Goal: Transaction & Acquisition: Purchase product/service

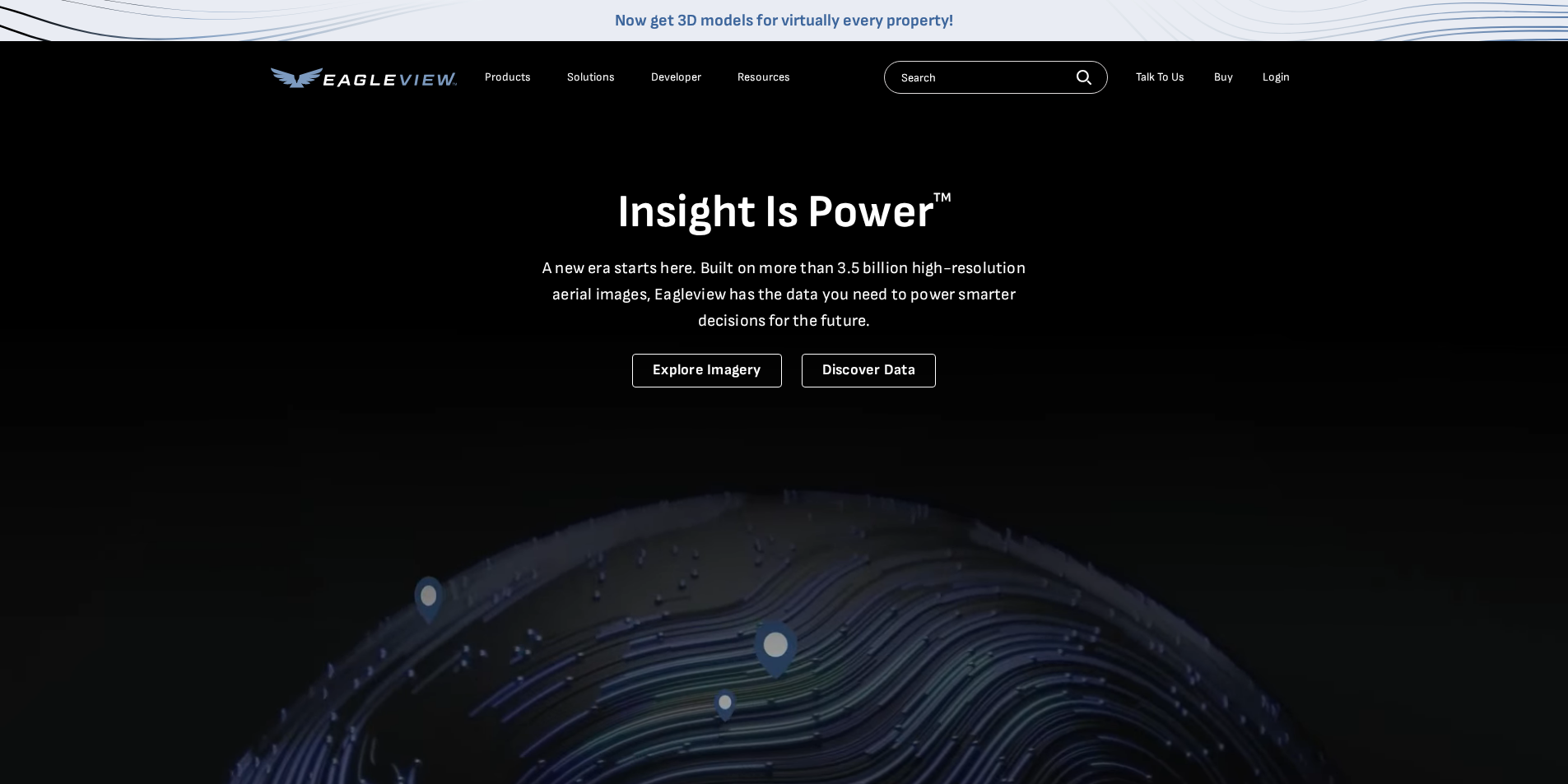
click at [1279, 81] on div "Login" at bounding box center [1276, 77] width 28 height 15
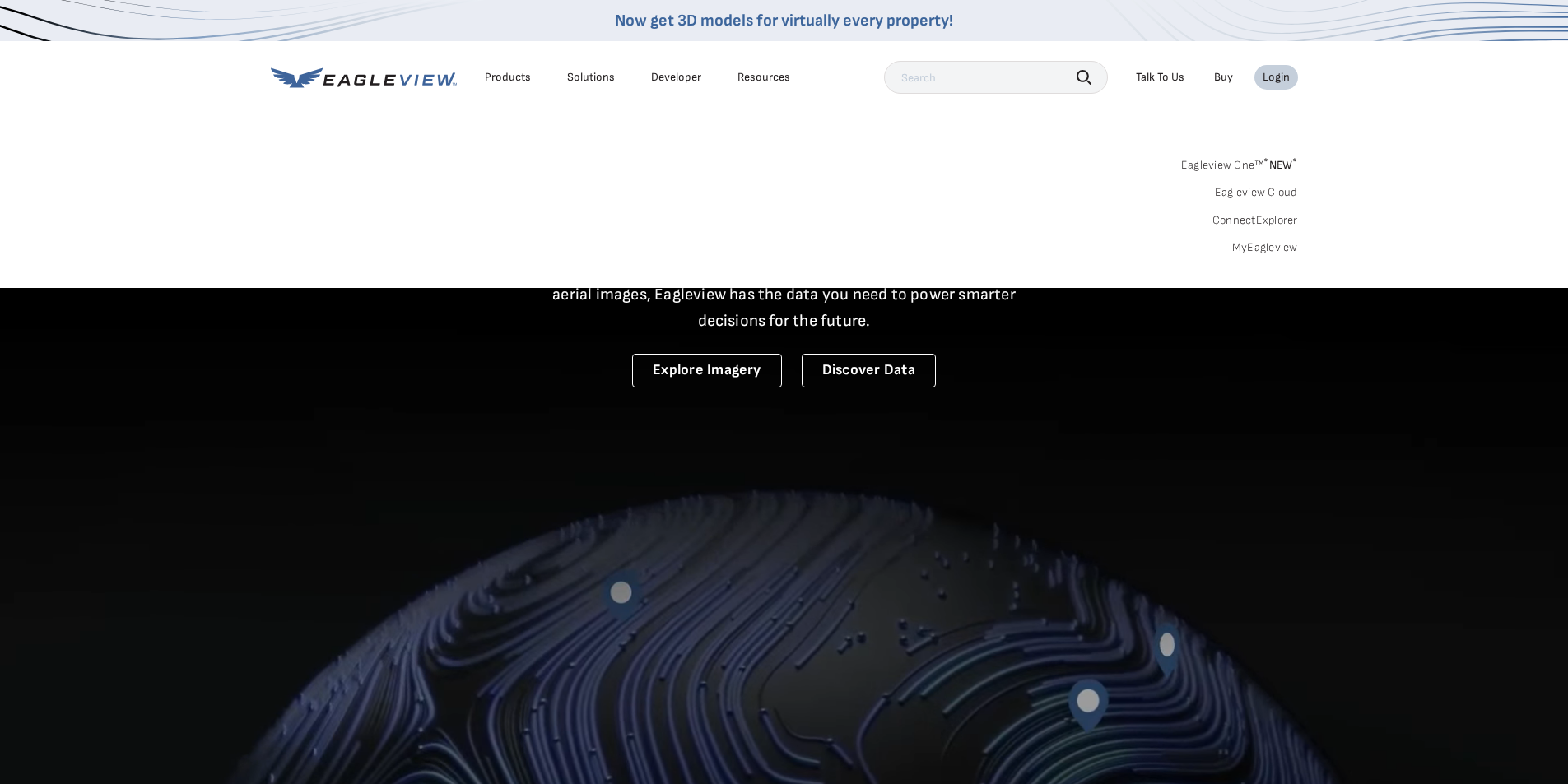
click at [1252, 161] on link "Eagleview One™ * NEW *" at bounding box center [1239, 162] width 116 height 19
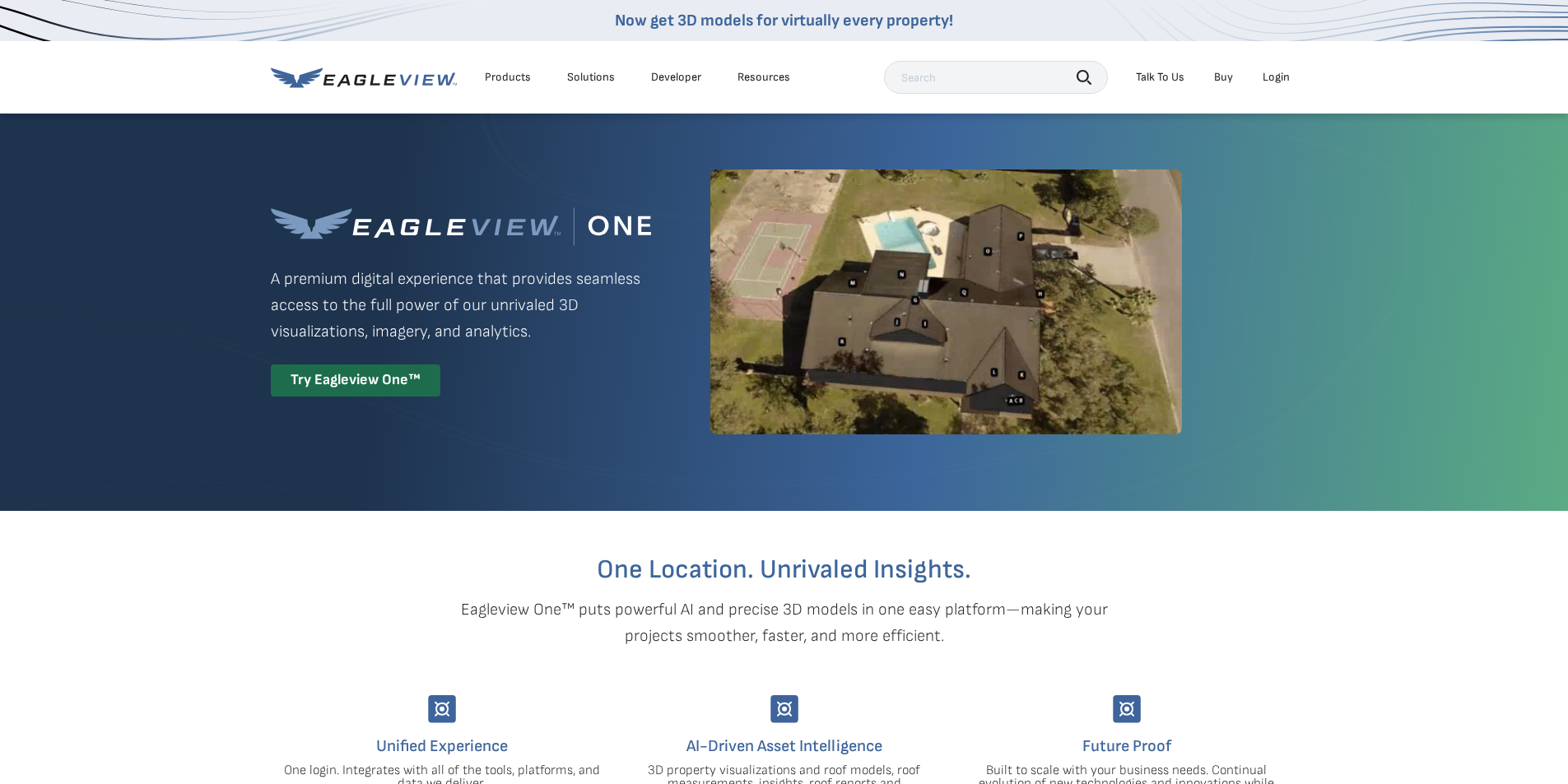
click at [1264, 84] on div "Login" at bounding box center [1276, 77] width 28 height 15
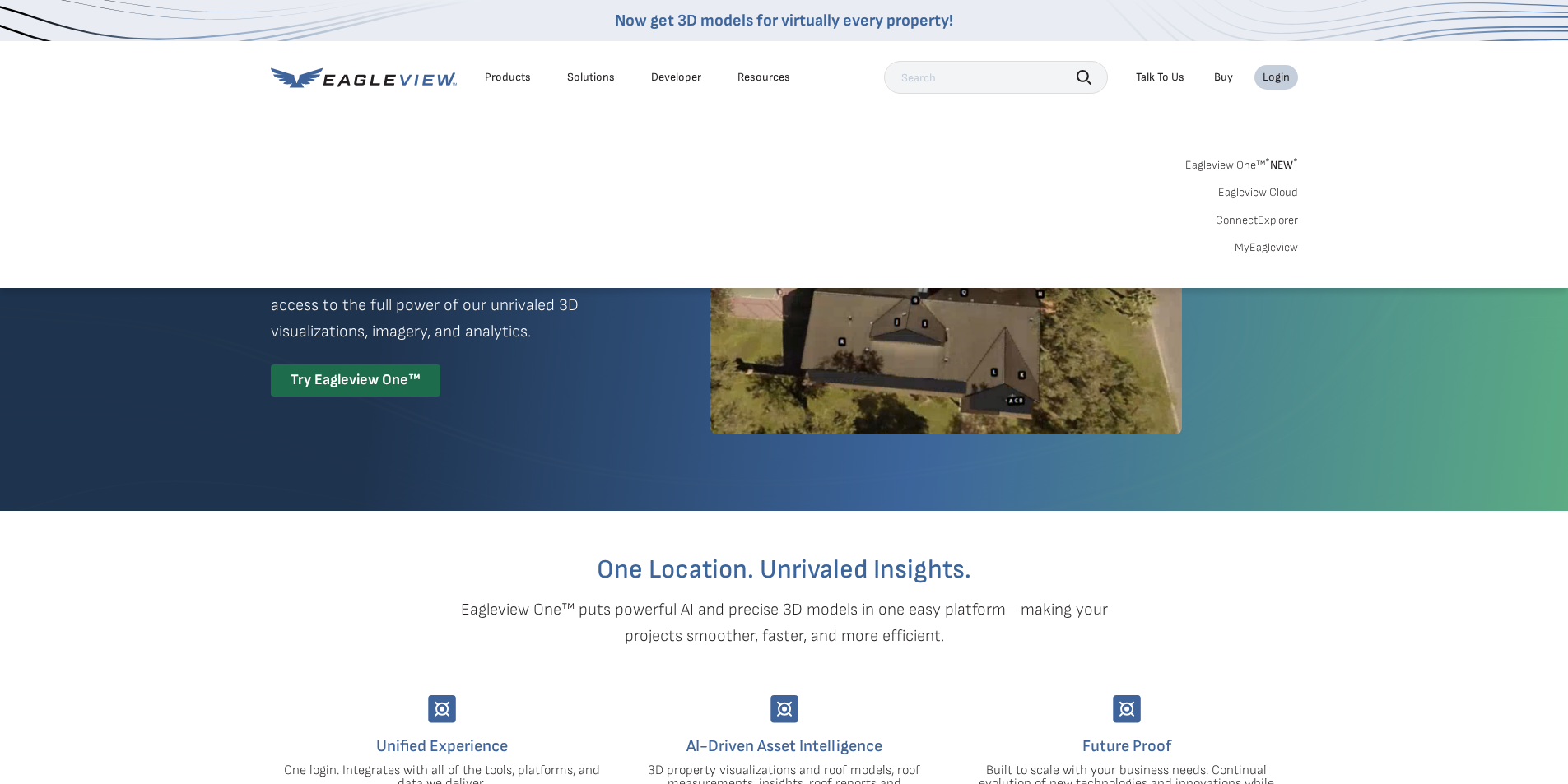
click at [1278, 250] on link "MyEagleview" at bounding box center [1266, 247] width 63 height 15
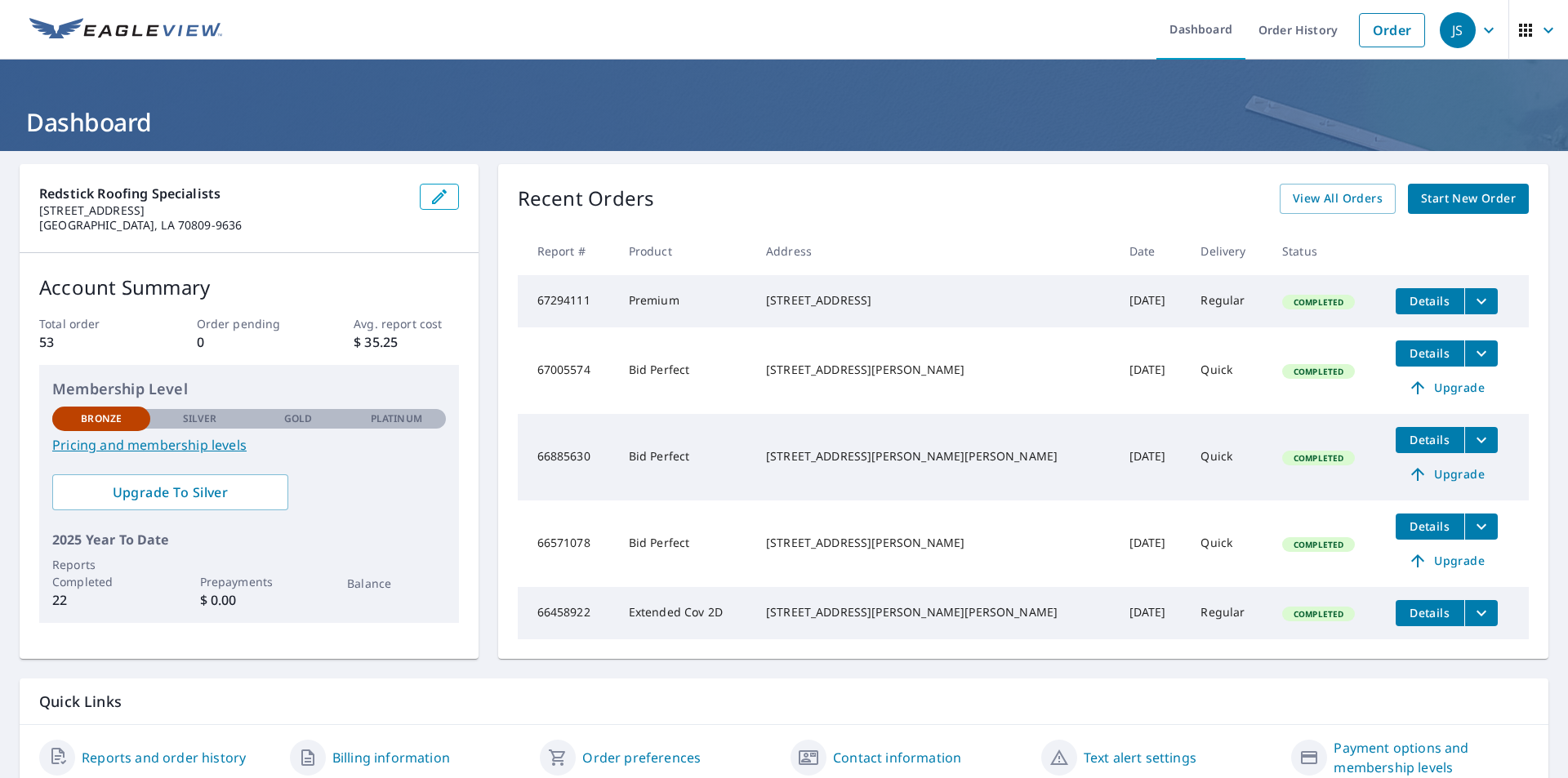
click at [1468, 191] on span "Start New Order" at bounding box center [1467, 198] width 94 height 20
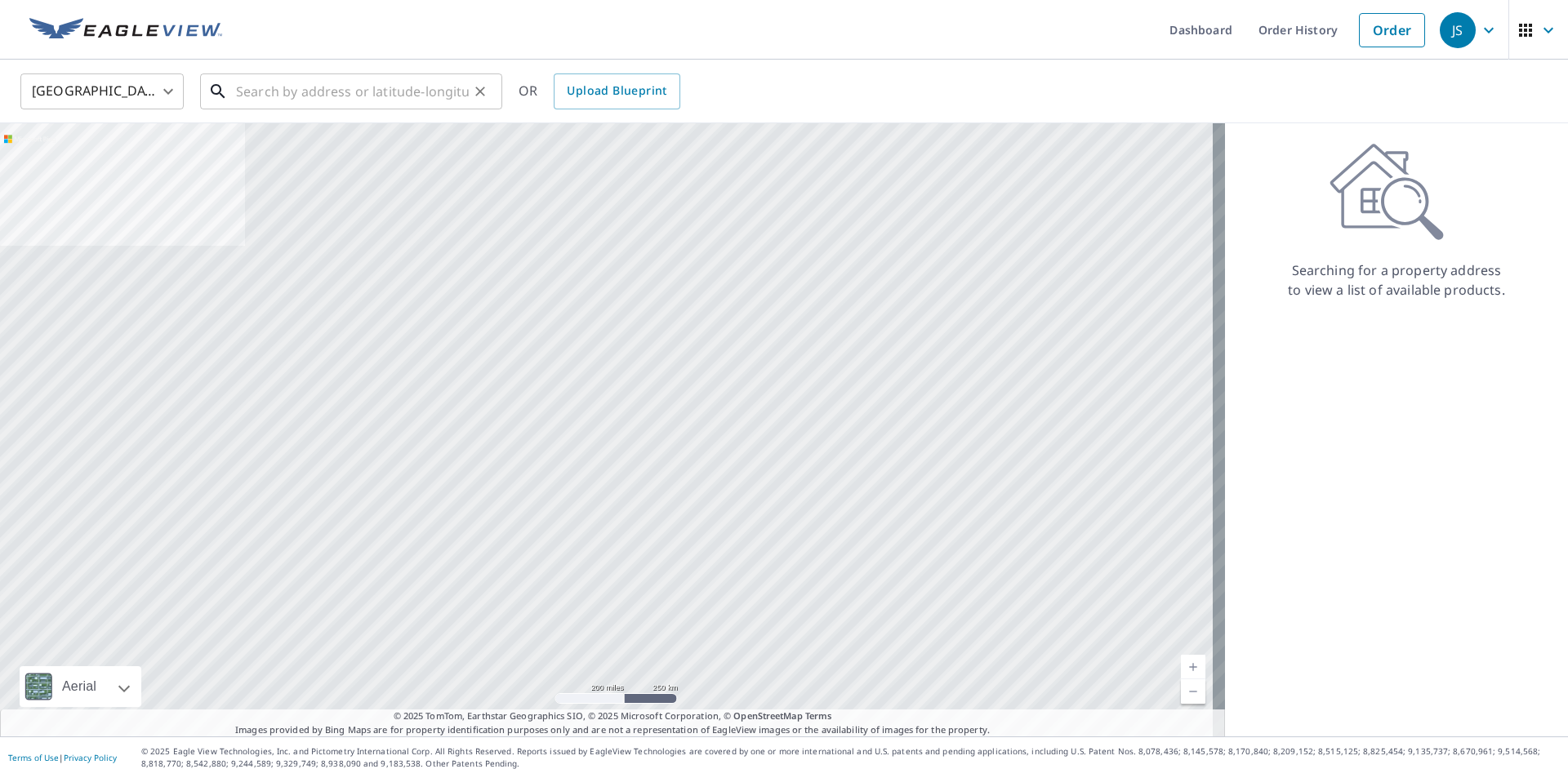
click at [303, 96] on input "text" at bounding box center [353, 92] width 233 height 46
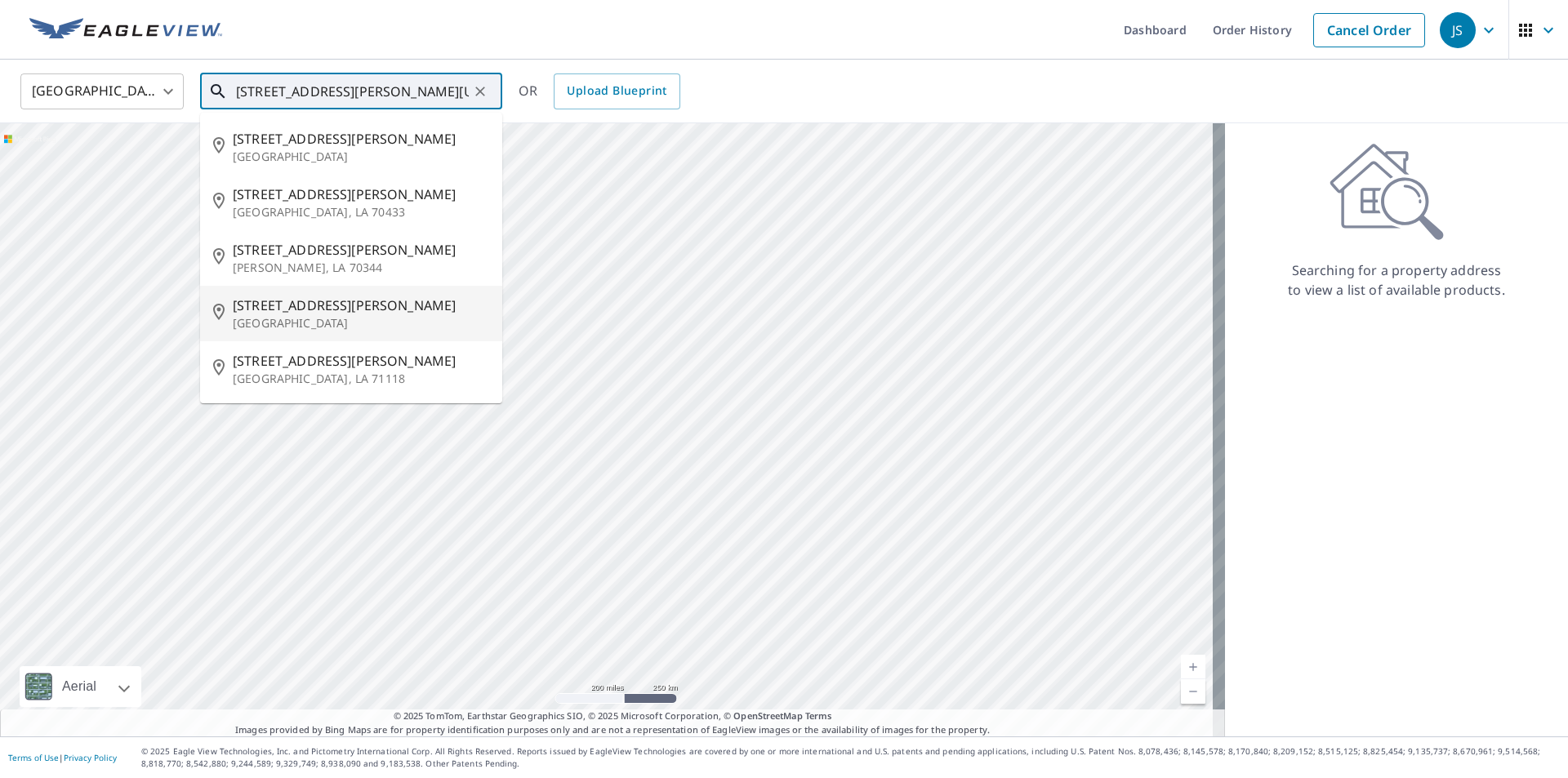
click at [366, 302] on span "10615 Rhonda Ave" at bounding box center [361, 305] width 257 height 19
type input "10615 Rhonda Ave Baton Rouge, LA 70816"
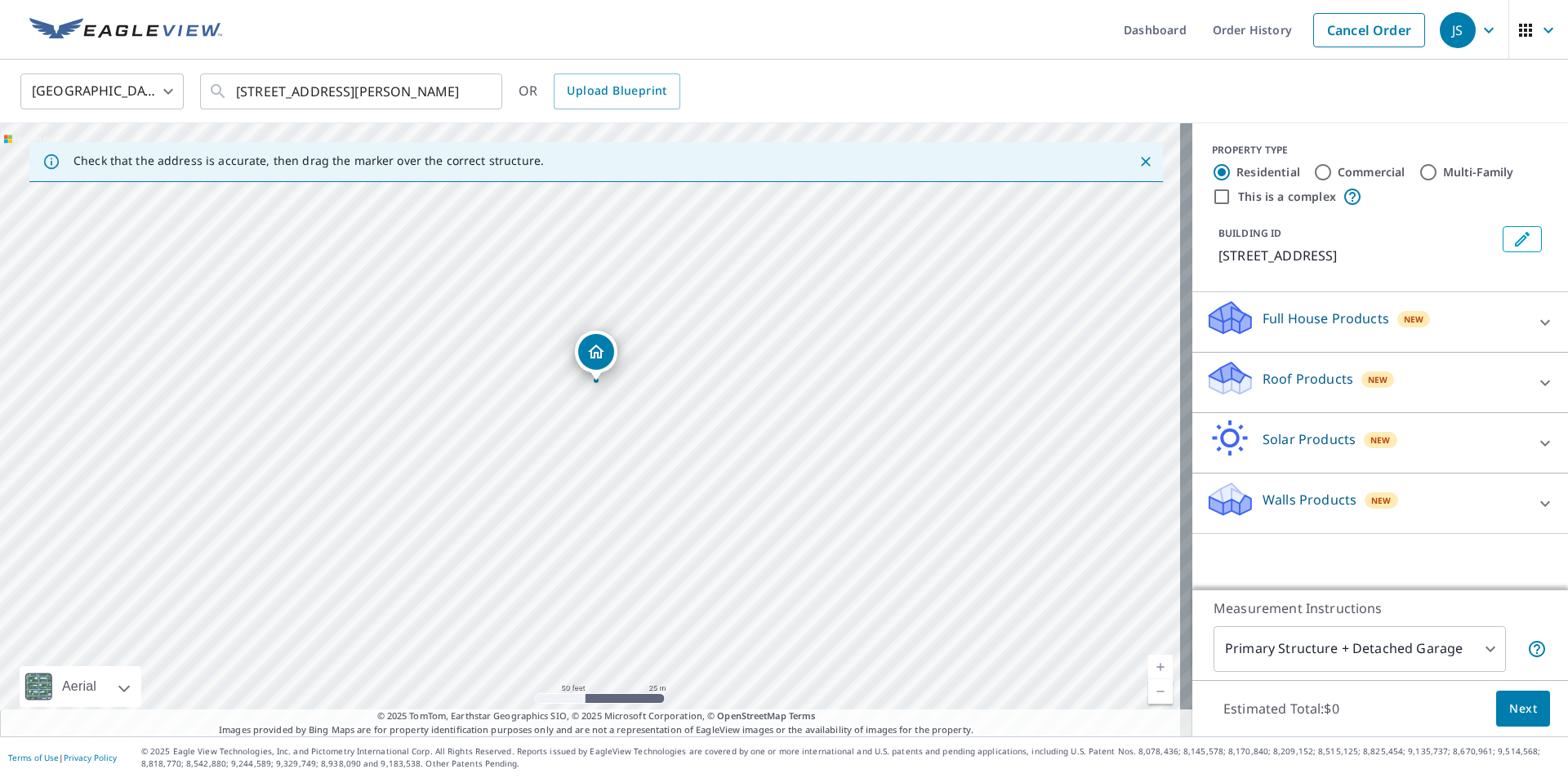
click at [1294, 380] on p "Roof Products" at bounding box center [1307, 378] width 91 height 19
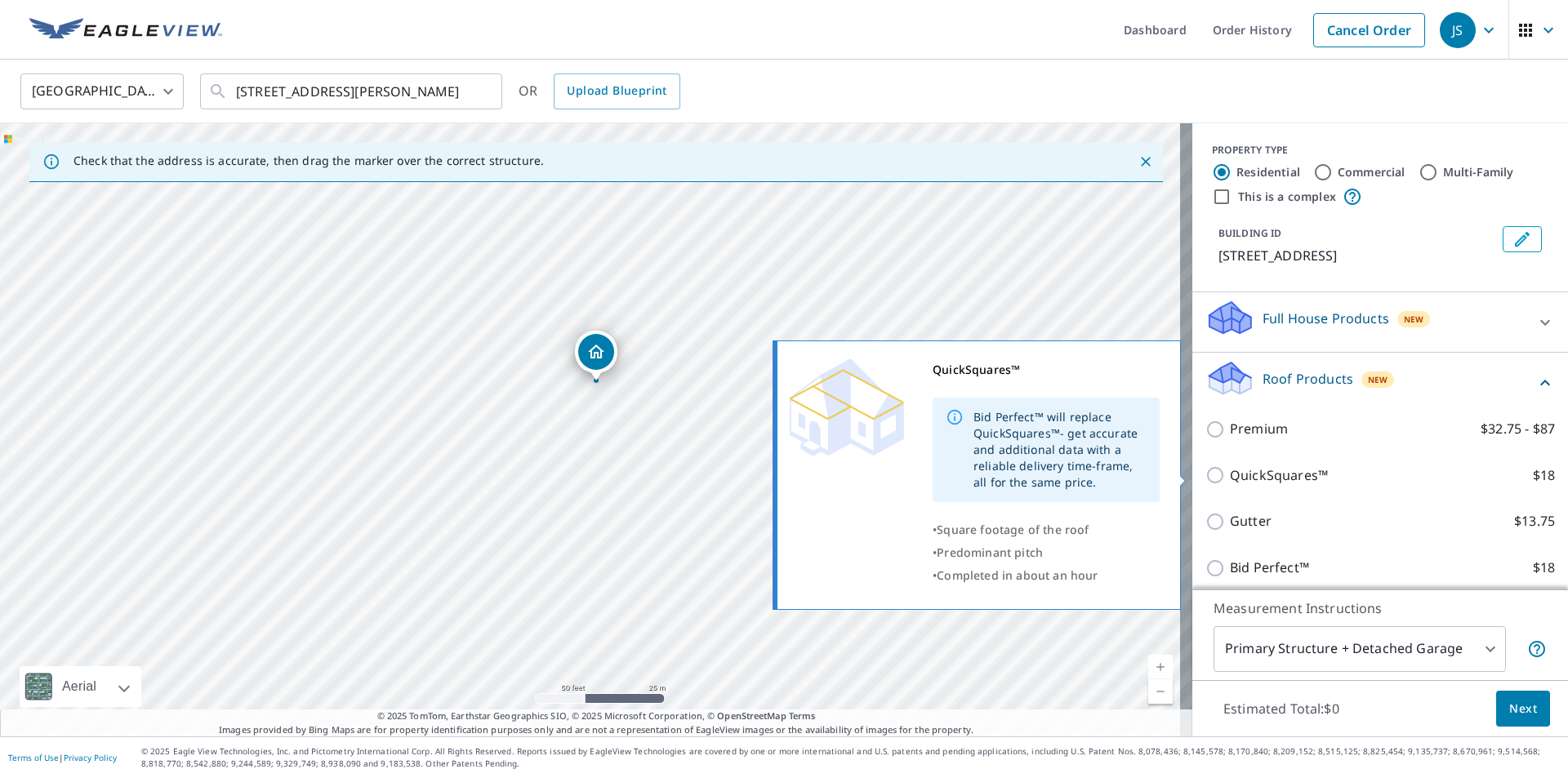
click at [1206, 472] on input "QuickSquares™ $18" at bounding box center [1218, 475] width 25 height 19
checkbox input "true"
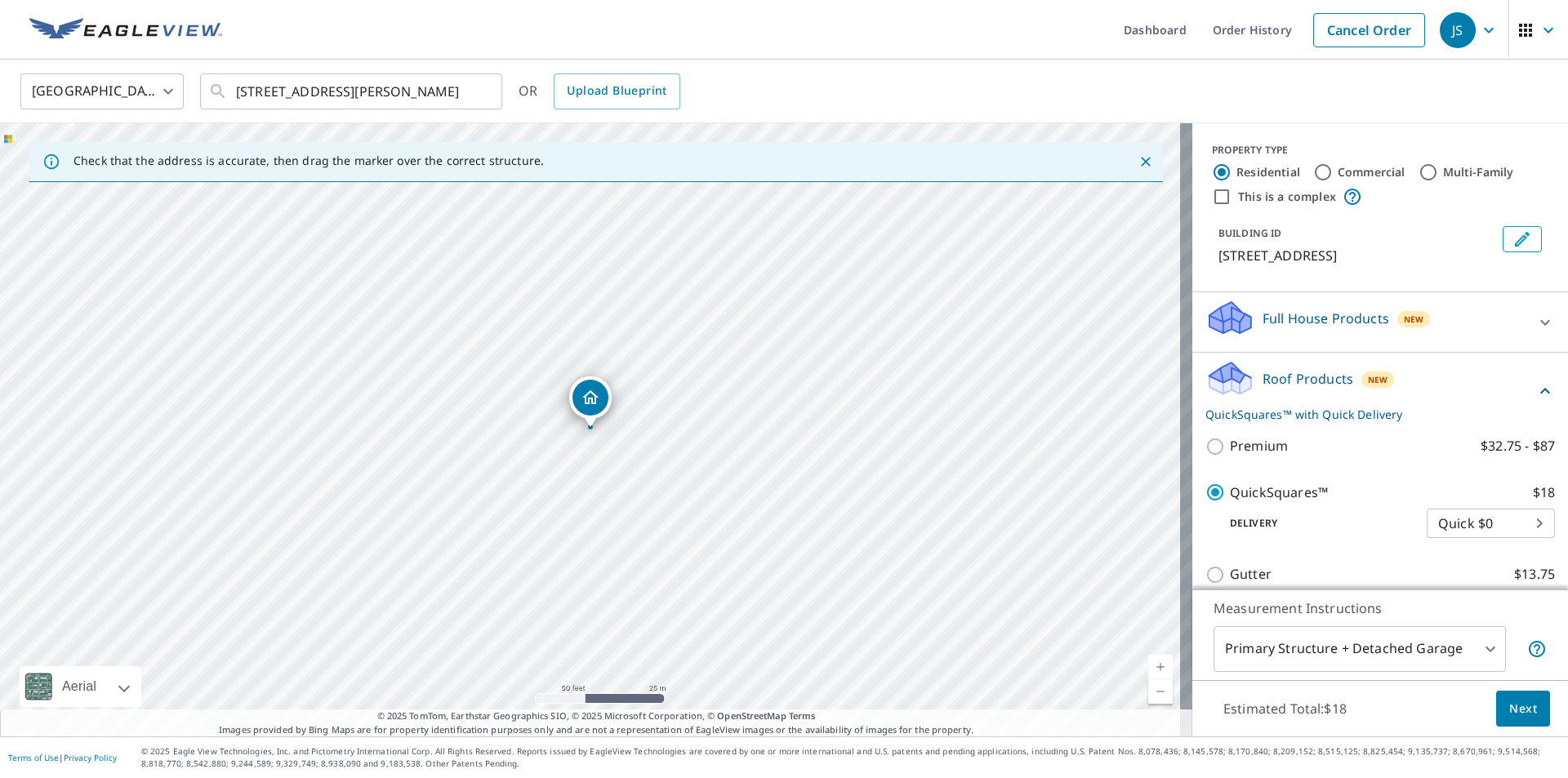
click at [1509, 704] on span "Next" at bounding box center [1522, 709] width 27 height 20
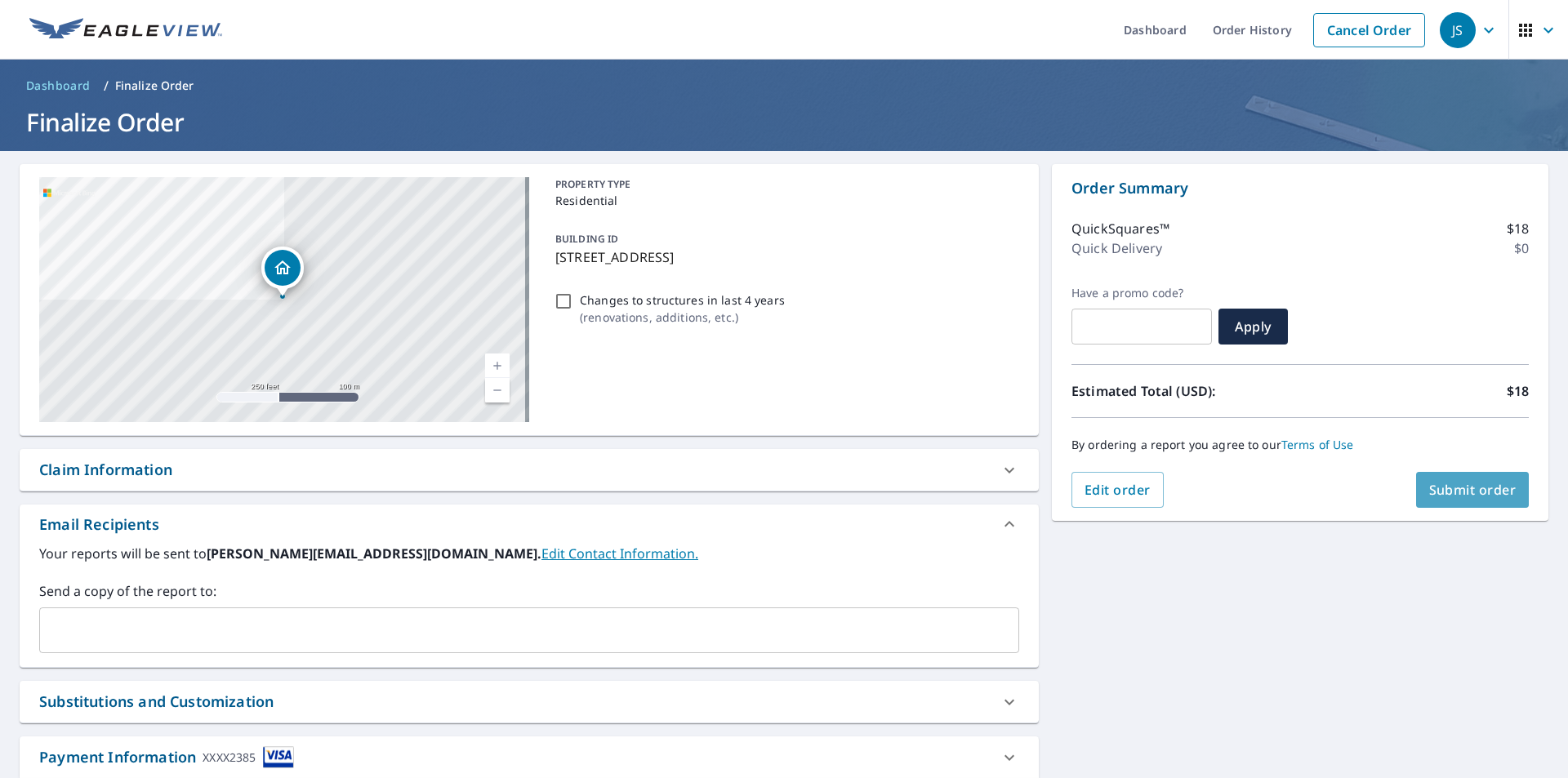
click at [1454, 486] on span "Submit order" at bounding box center [1472, 490] width 87 height 18
